Goal: Transaction & Acquisition: Book appointment/travel/reservation

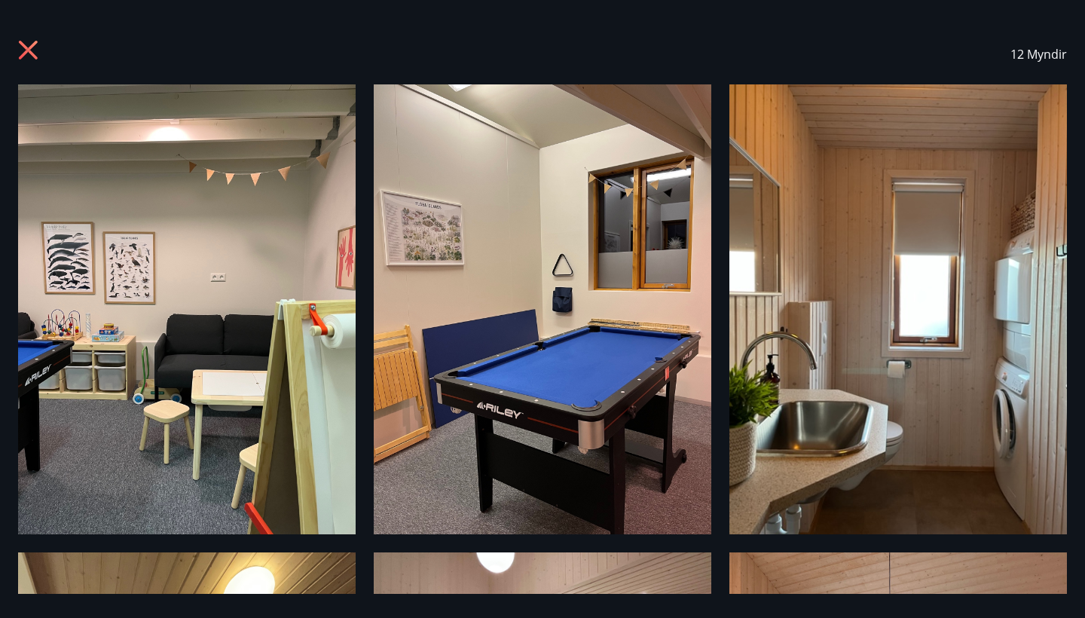
click at [32, 60] on icon at bounding box center [30, 52] width 24 height 24
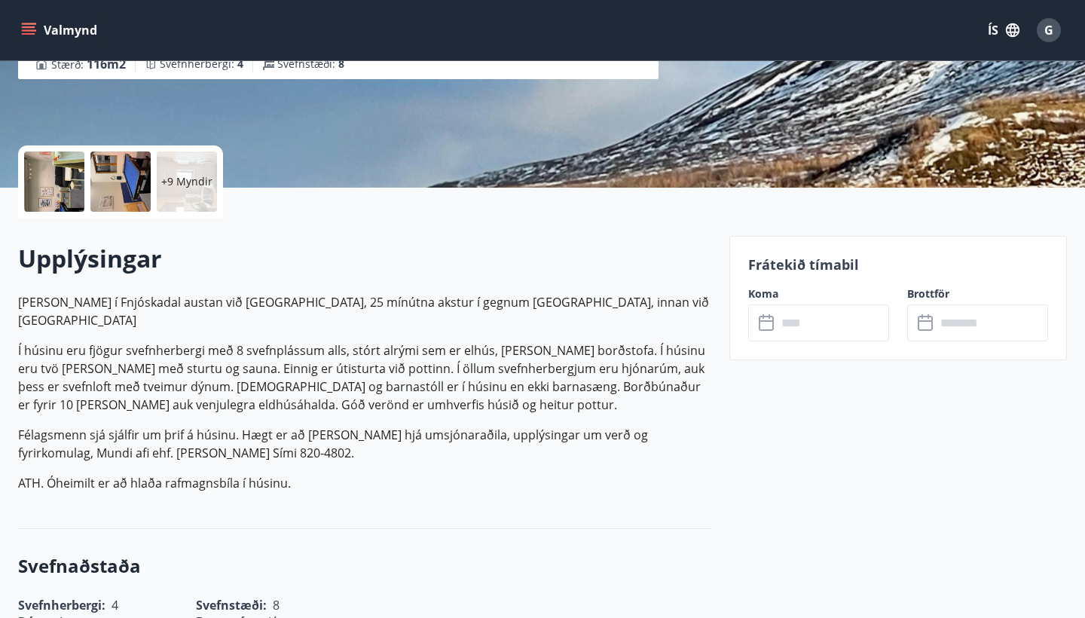
scroll to position [255, 0]
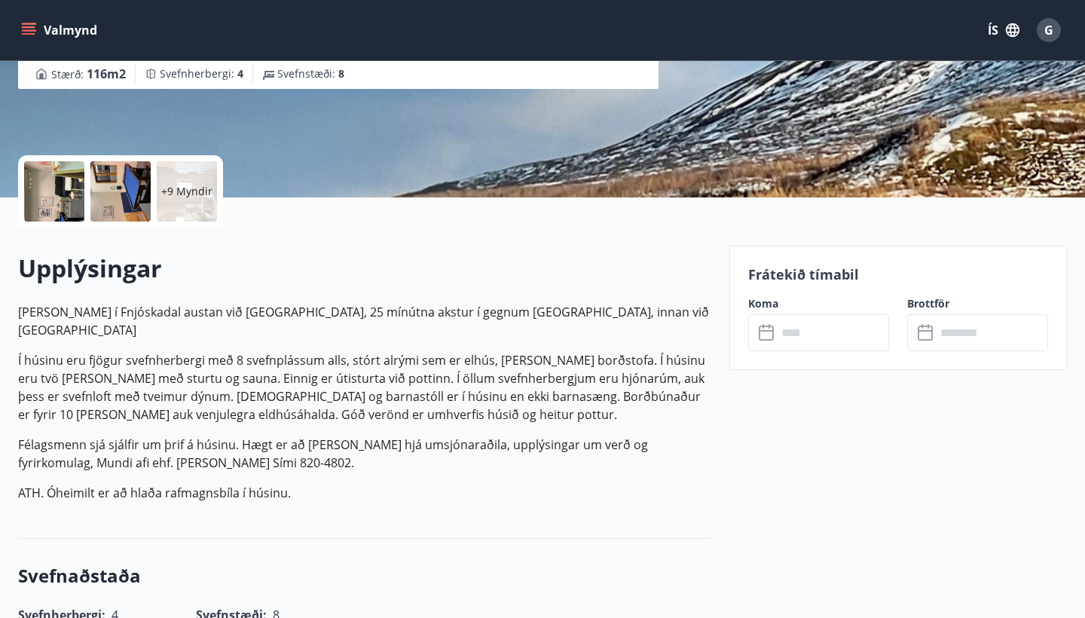
click at [177, 179] on div "+9 Myndir" at bounding box center [187, 191] width 60 height 60
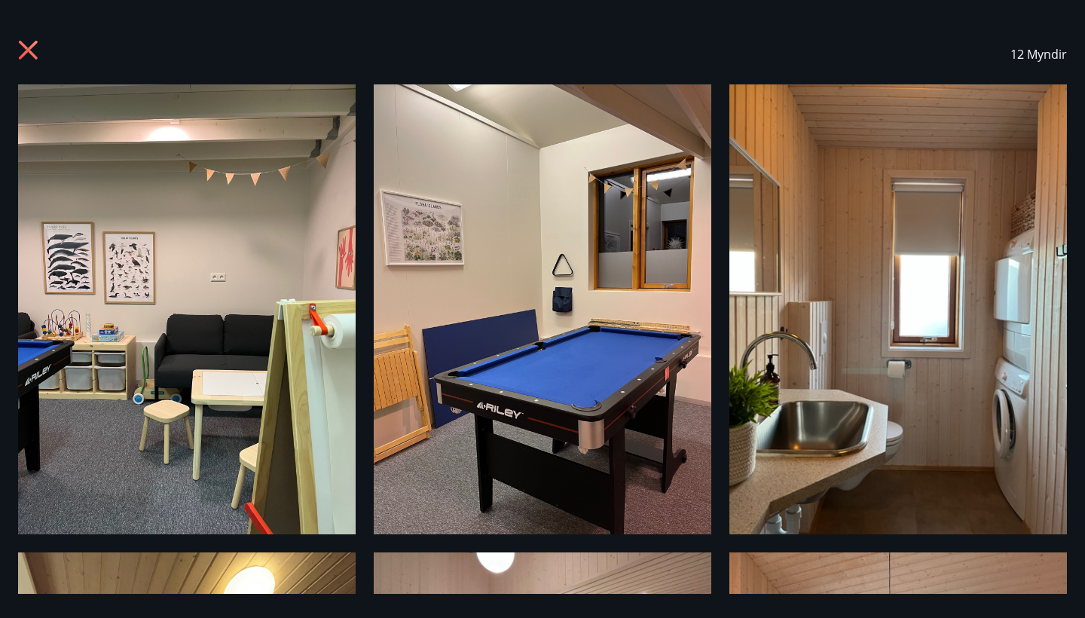
scroll to position [0, 0]
click at [29, 56] on icon at bounding box center [30, 52] width 24 height 24
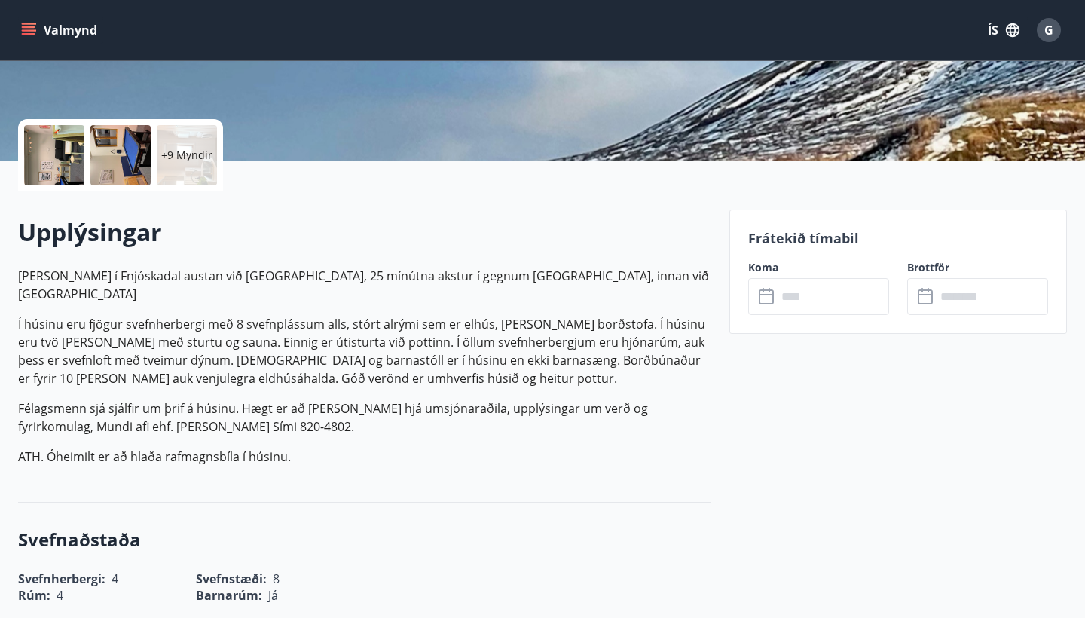
scroll to position [274, 0]
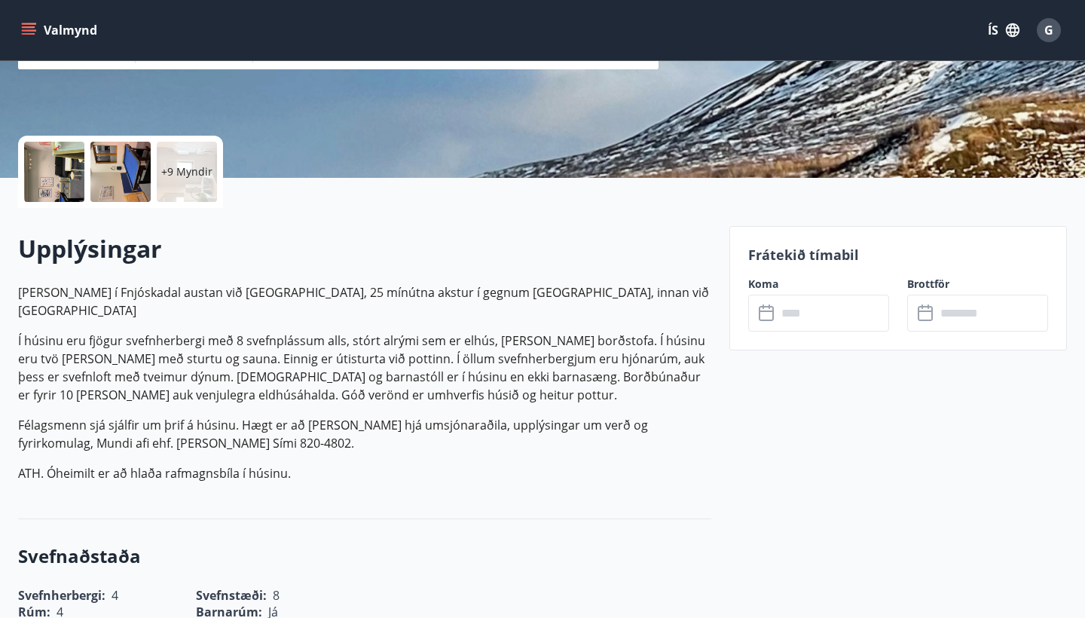
click at [786, 314] on input "text" at bounding box center [833, 313] width 112 height 37
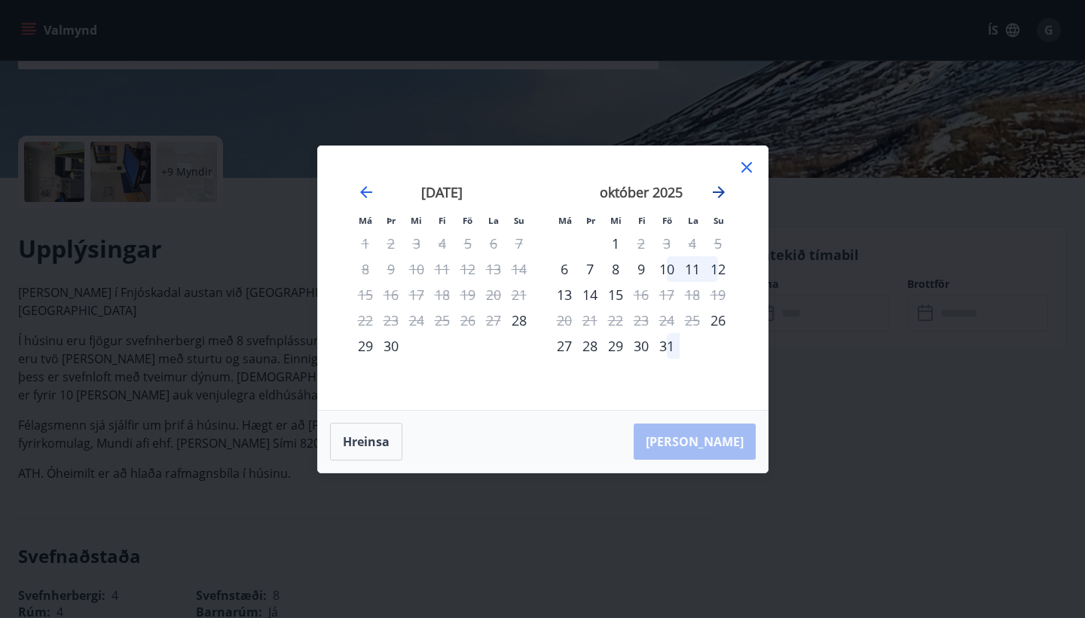
click at [721, 201] on icon "Move forward to switch to the next month." at bounding box center [719, 192] width 18 height 18
click at [672, 348] on div "28" at bounding box center [667, 346] width 26 height 26
click at [678, 363] on div "[DATE] 1 2 3 4 5 6 7 8 9 10 11 12 13 14 15 16 17 18 19 20 21 22 23 24 25 26 27 …" at bounding box center [641, 287] width 199 height 247
click at [718, 194] on icon "Move forward to switch to the next month." at bounding box center [719, 192] width 18 height 18
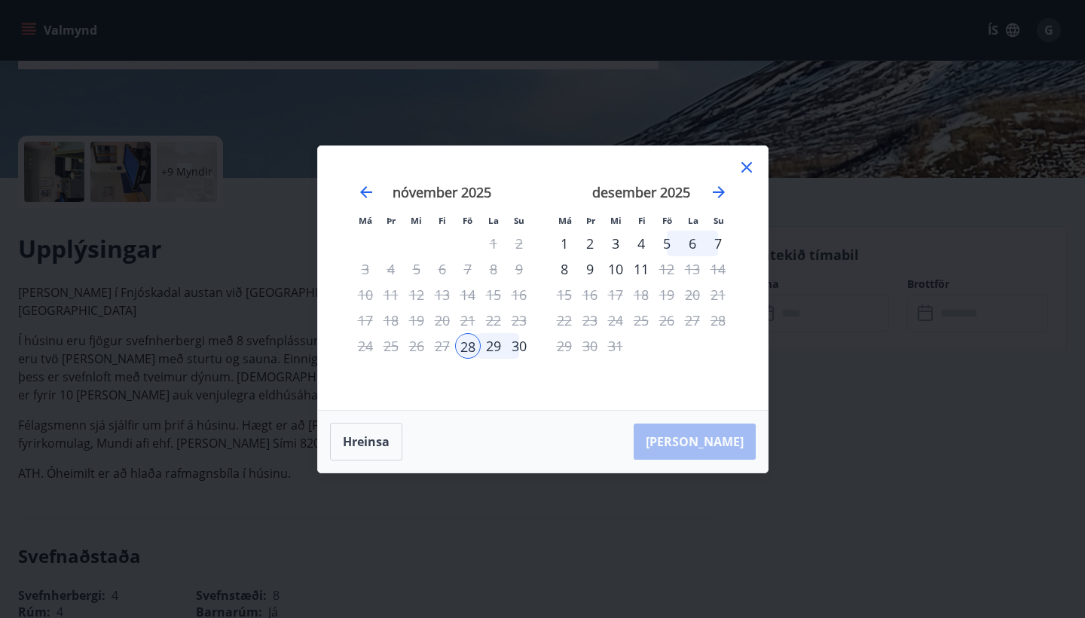
click at [564, 240] on div "1" at bounding box center [565, 244] width 26 height 26
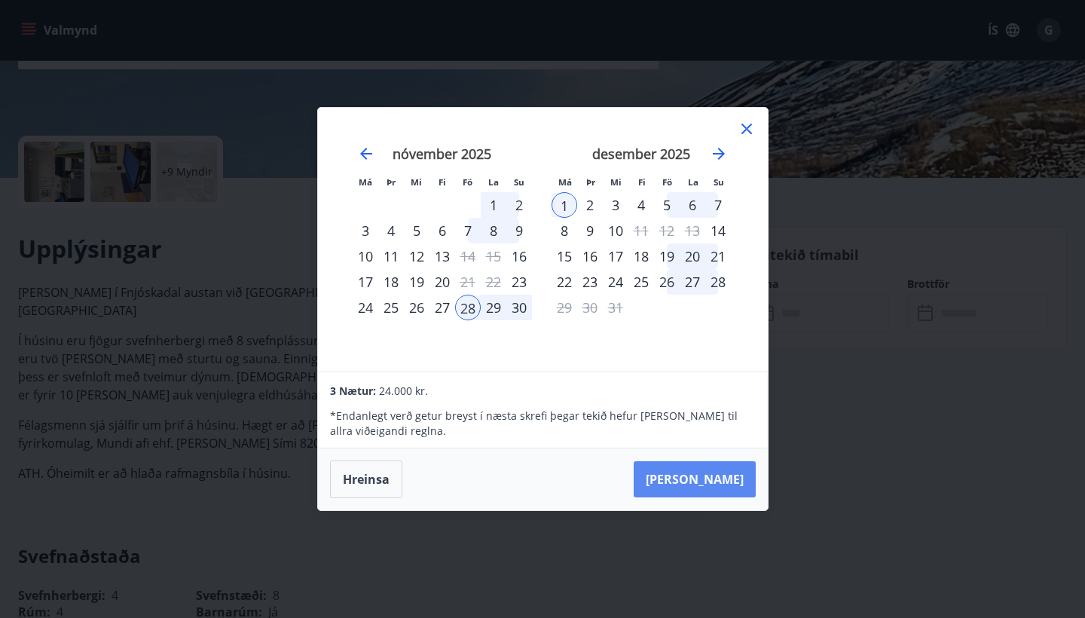
click at [705, 468] on button "[PERSON_NAME]" at bounding box center [695, 479] width 122 height 36
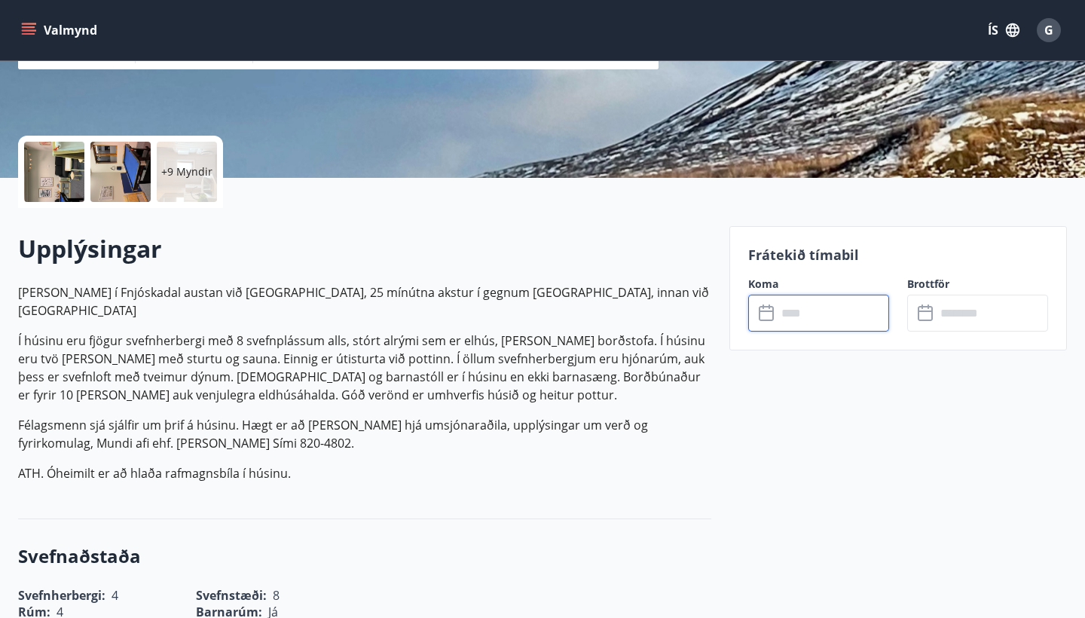
type input "******"
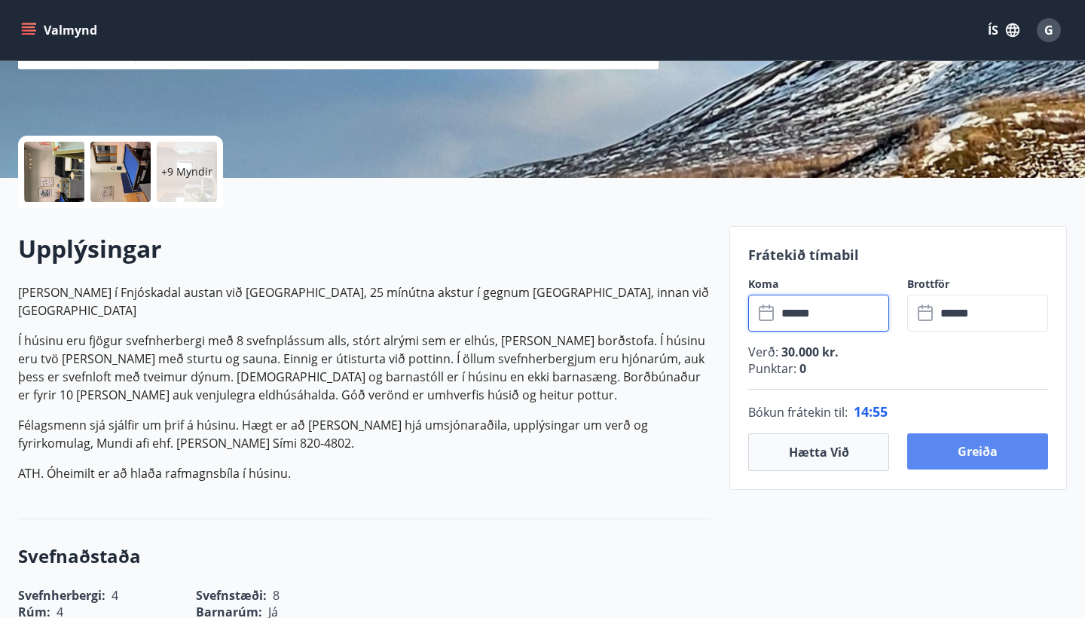
click at [963, 464] on button "Greiða" at bounding box center [978, 451] width 141 height 36
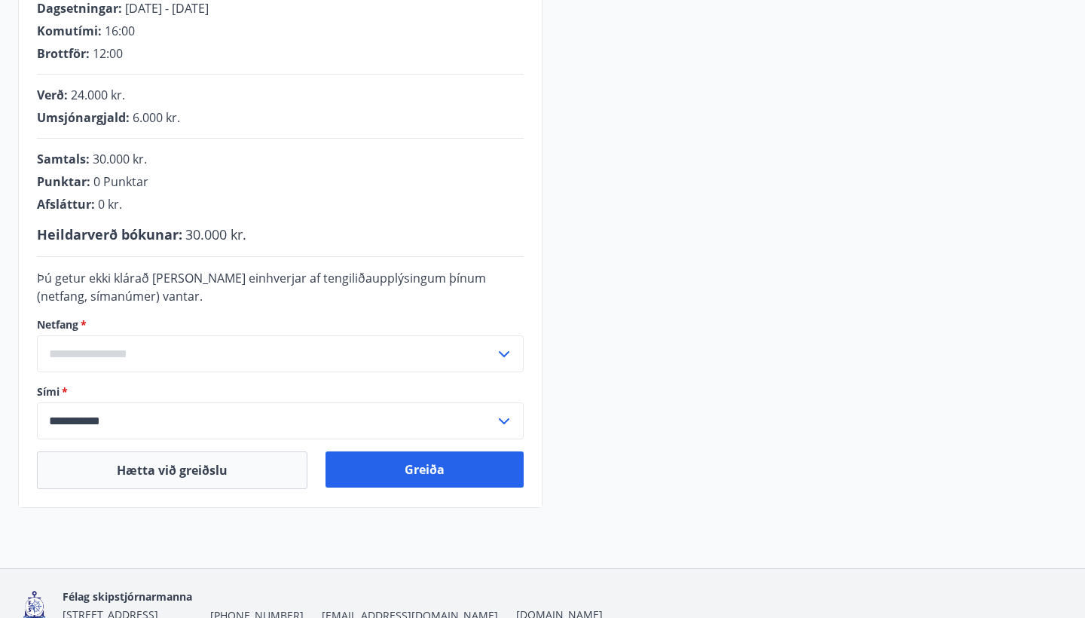
scroll to position [326, 0]
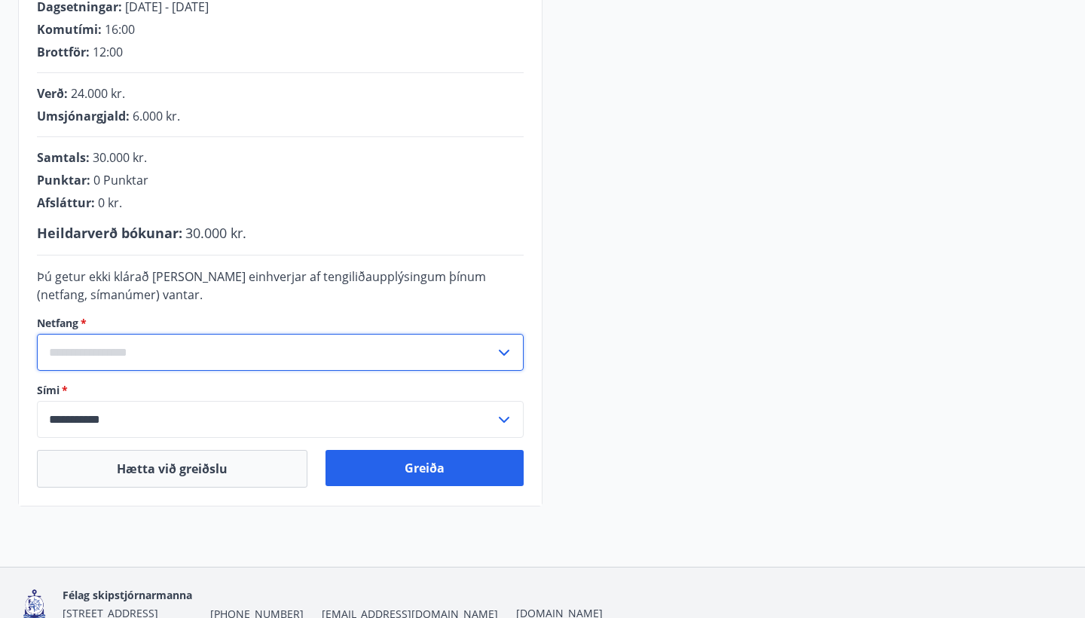
click at [265, 360] on input "text" at bounding box center [266, 352] width 458 height 37
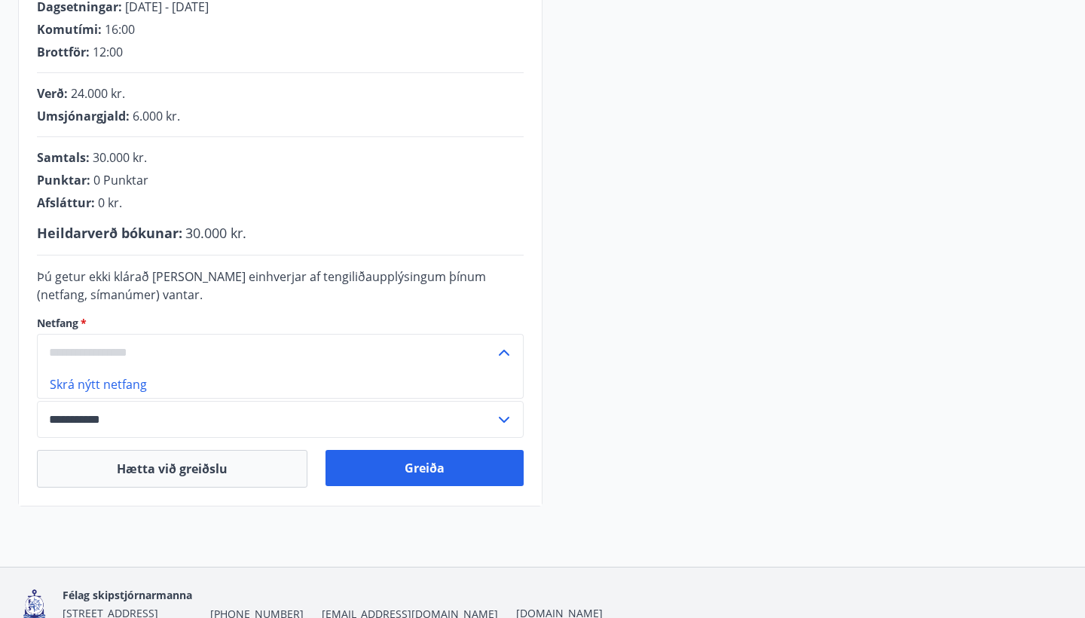
click at [201, 348] on input "text" at bounding box center [266, 352] width 458 height 37
click at [207, 374] on form "**********" at bounding box center [280, 353] width 487 height 170
click at [504, 355] on icon at bounding box center [504, 353] width 11 height 6
click at [174, 384] on li "Skrá nýtt netfang" at bounding box center [280, 384] width 485 height 27
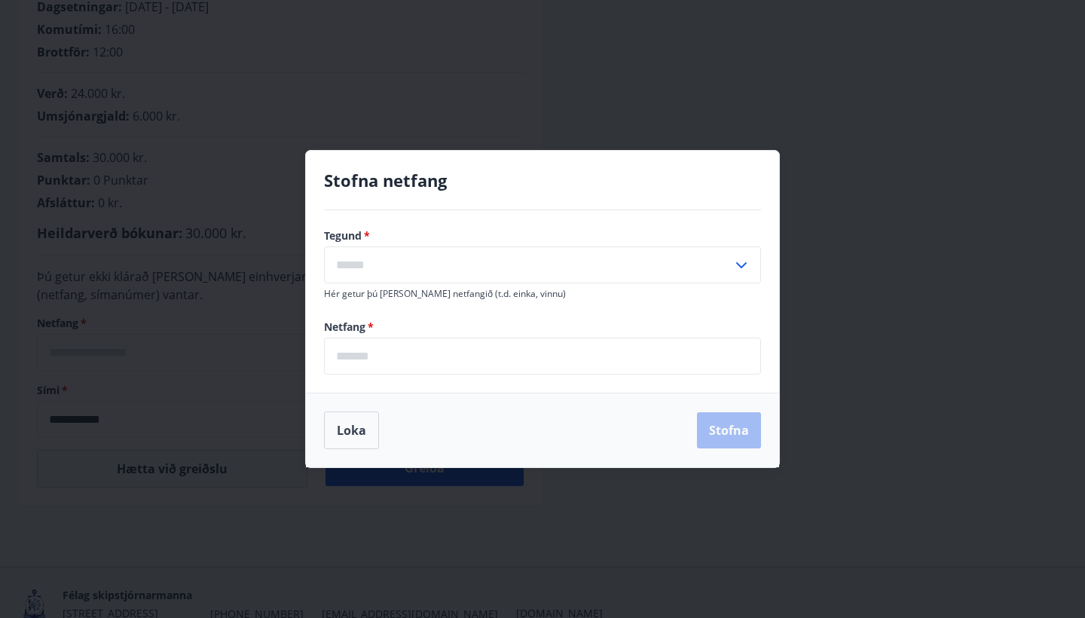
click at [411, 268] on input "text" at bounding box center [528, 264] width 409 height 37
click at [407, 293] on li "Heima" at bounding box center [543, 296] width 436 height 27
type input "*****"
click at [412, 357] on input "email" at bounding box center [542, 356] width 437 height 37
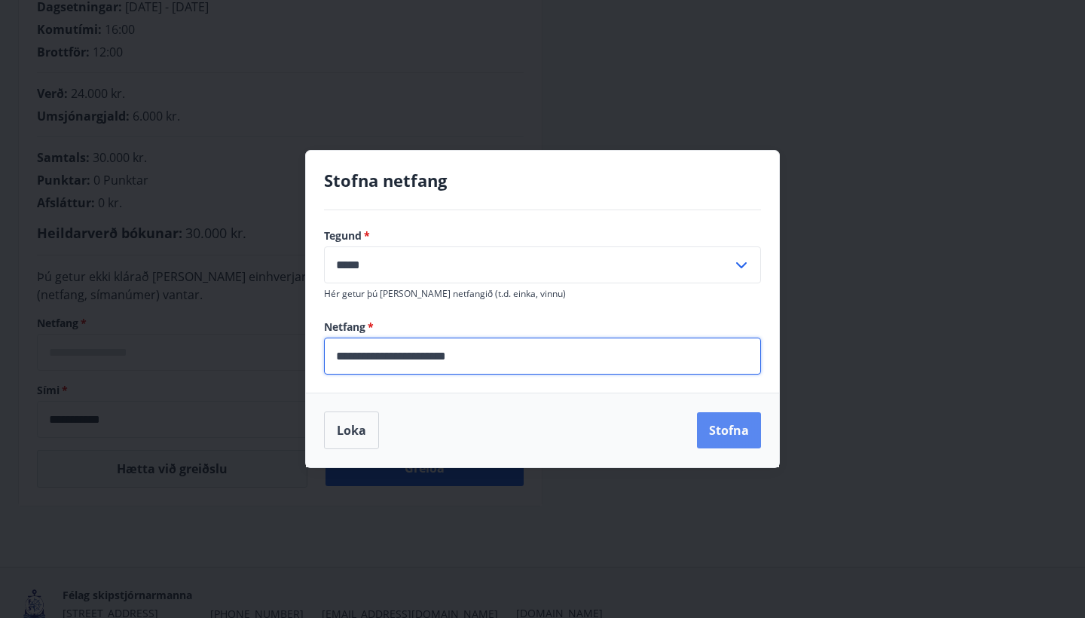
type input "**********"
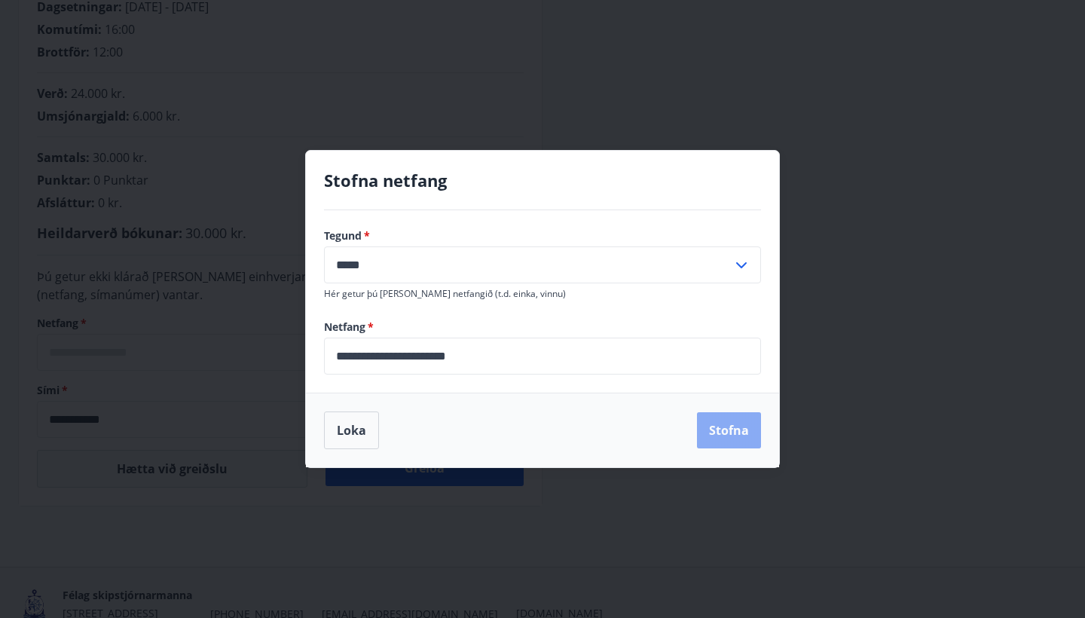
click at [718, 424] on button "Stofna" at bounding box center [729, 430] width 64 height 36
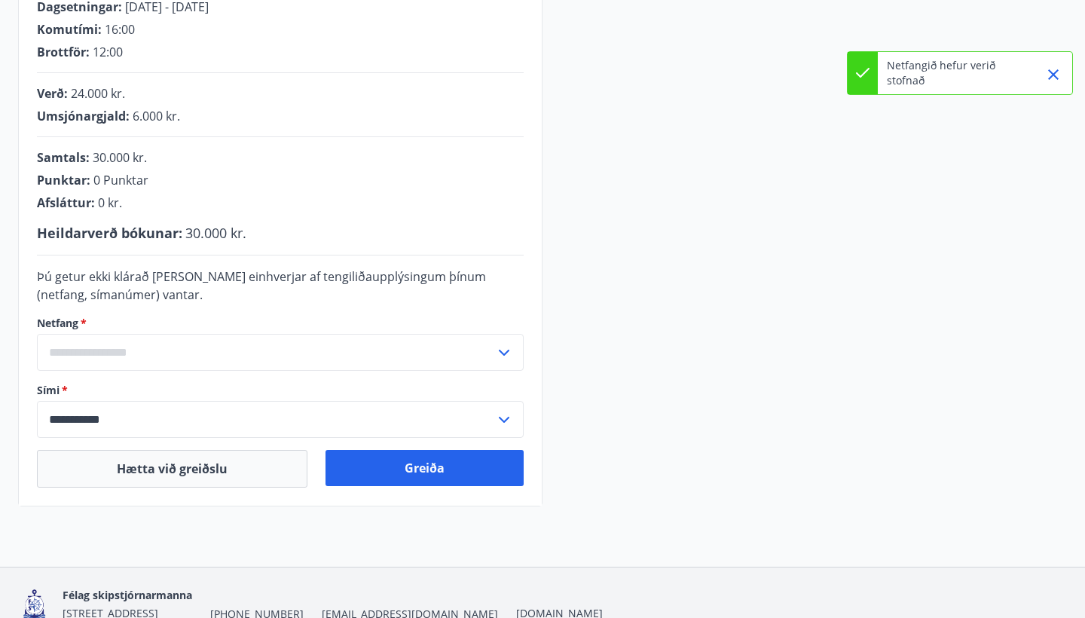
type input "**********"
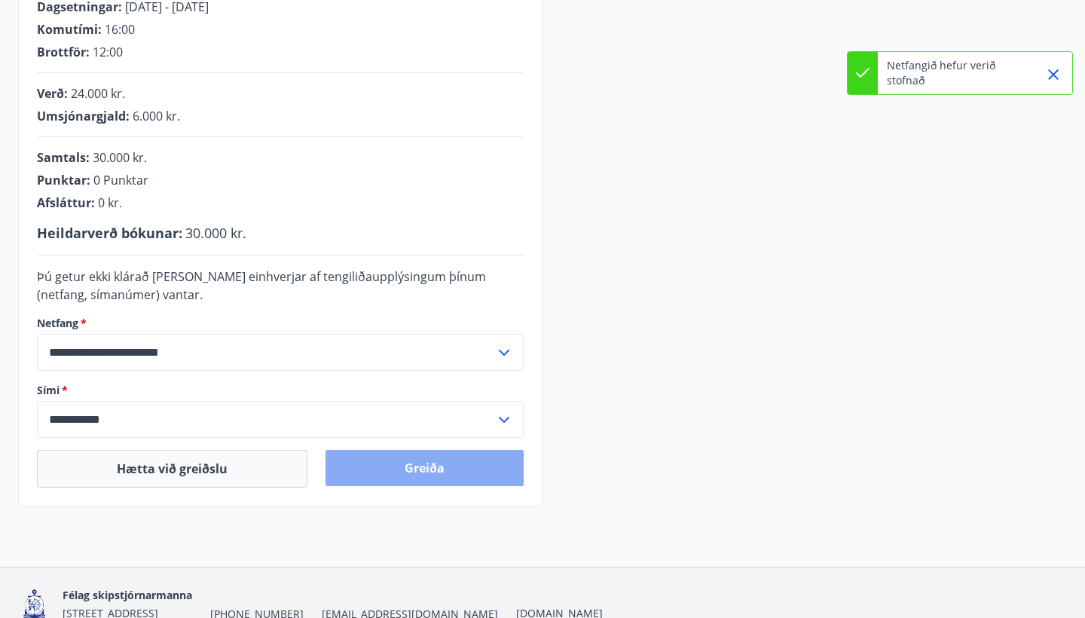
click at [436, 455] on button "Greiða" at bounding box center [425, 468] width 198 height 36
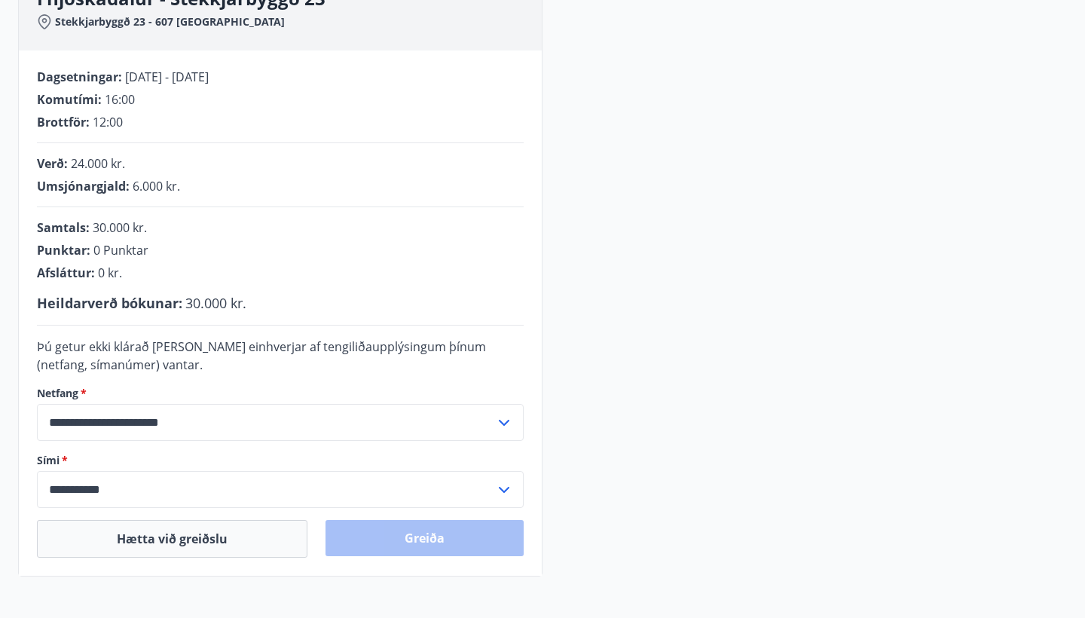
scroll to position [252, 0]
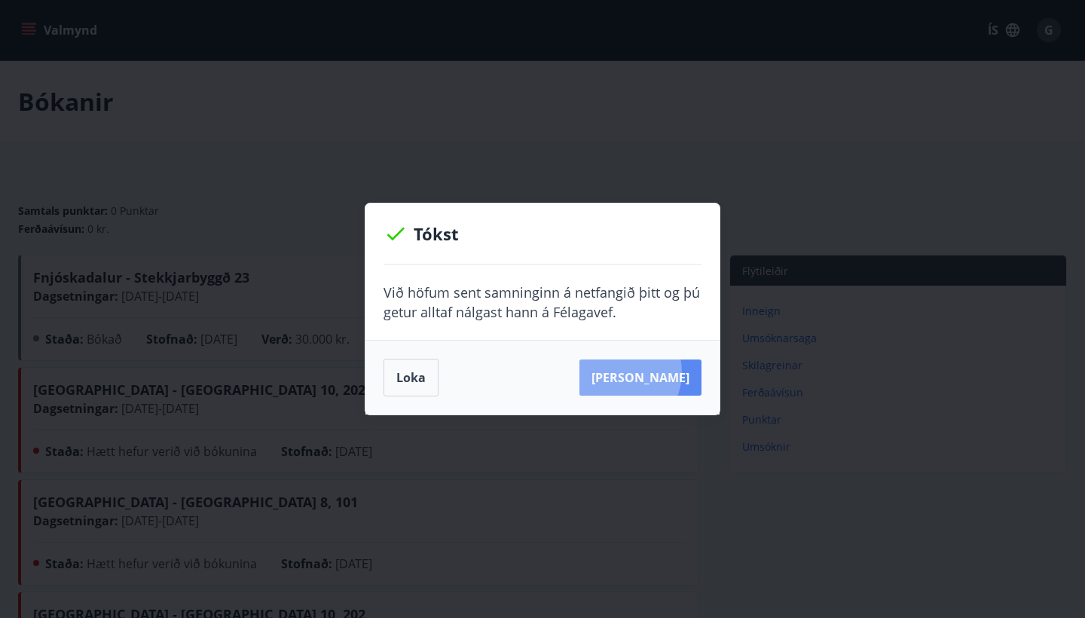
click at [640, 372] on button "[PERSON_NAME]" at bounding box center [641, 378] width 122 height 36
click at [415, 382] on button "Loka" at bounding box center [411, 378] width 55 height 38
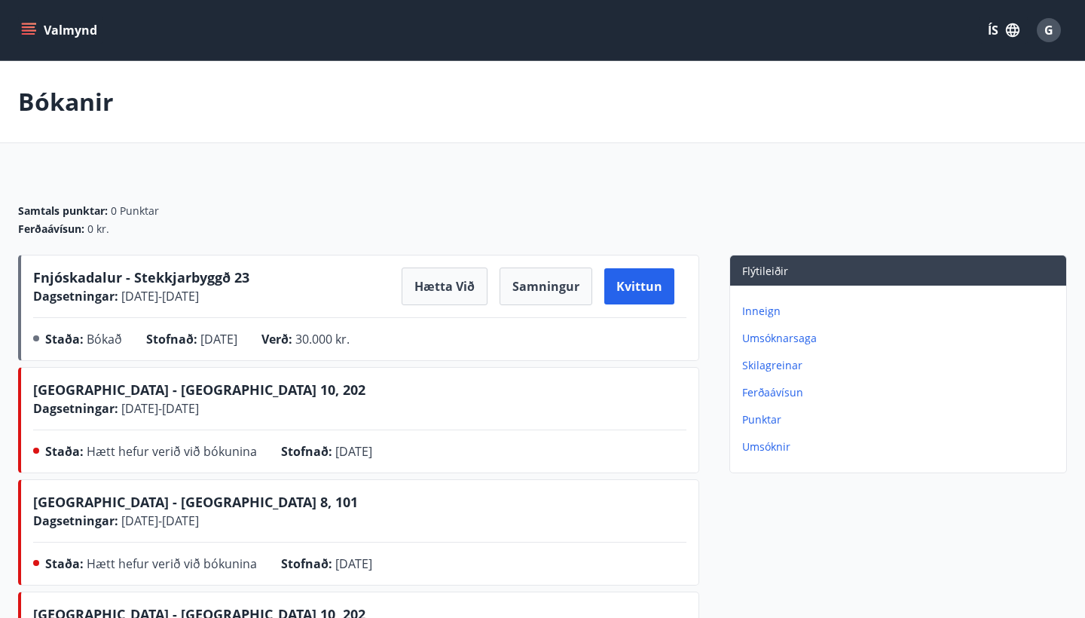
click at [761, 311] on p "Inneign" at bounding box center [901, 311] width 318 height 15
